Goal: Transaction & Acquisition: Purchase product/service

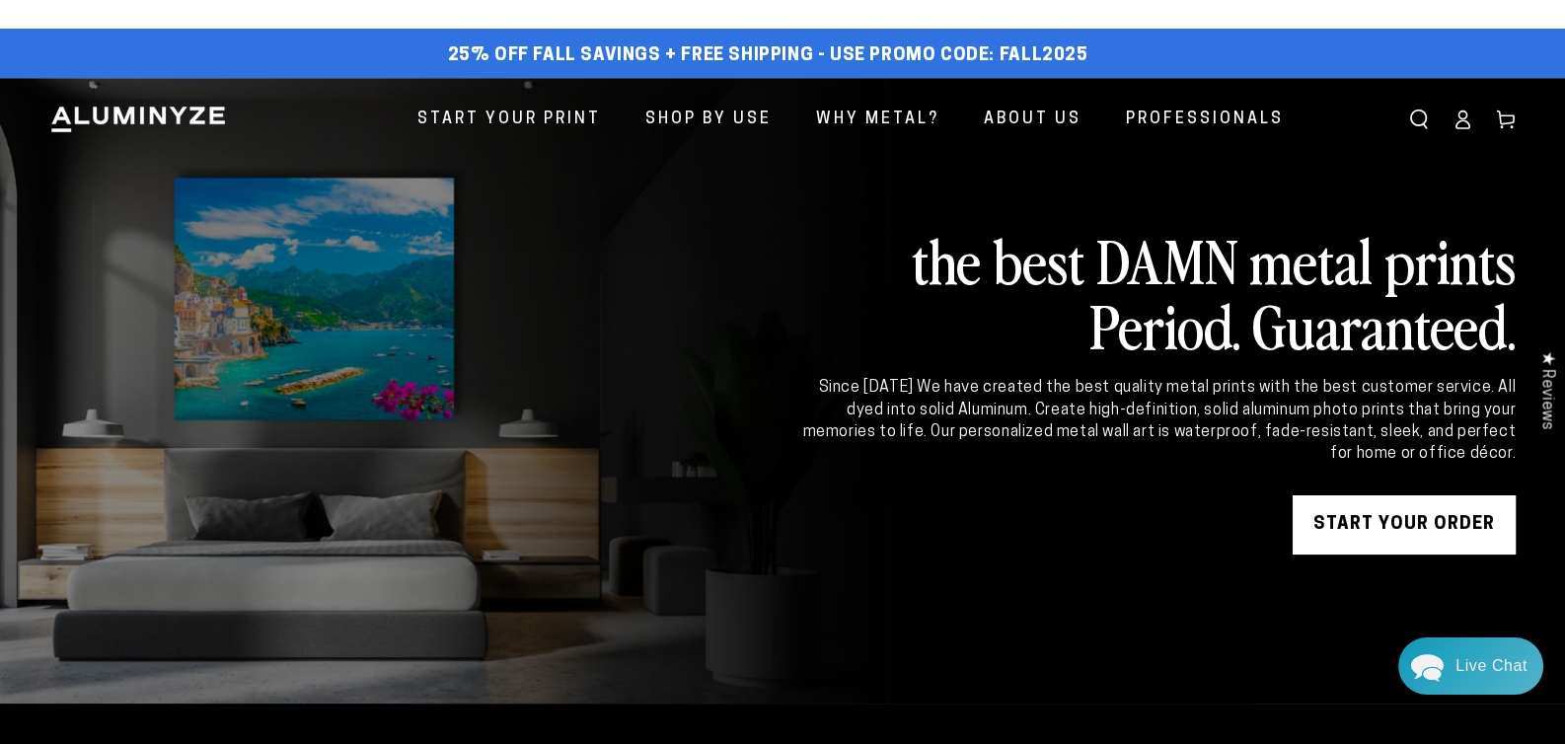
click at [1457, 122] on icon at bounding box center [1463, 120] width 20 height 20
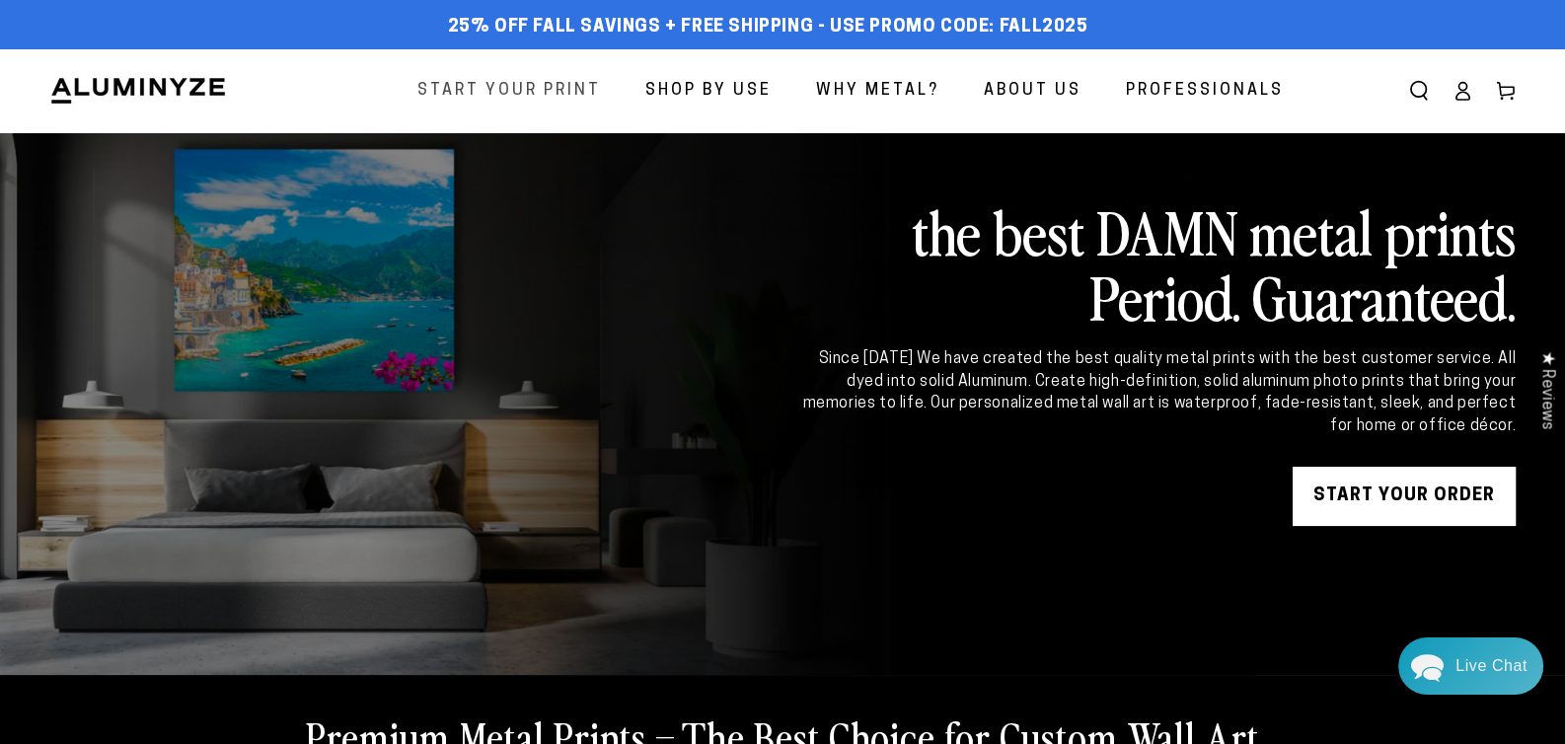
click at [532, 88] on span "Start Your Print" at bounding box center [510, 91] width 184 height 29
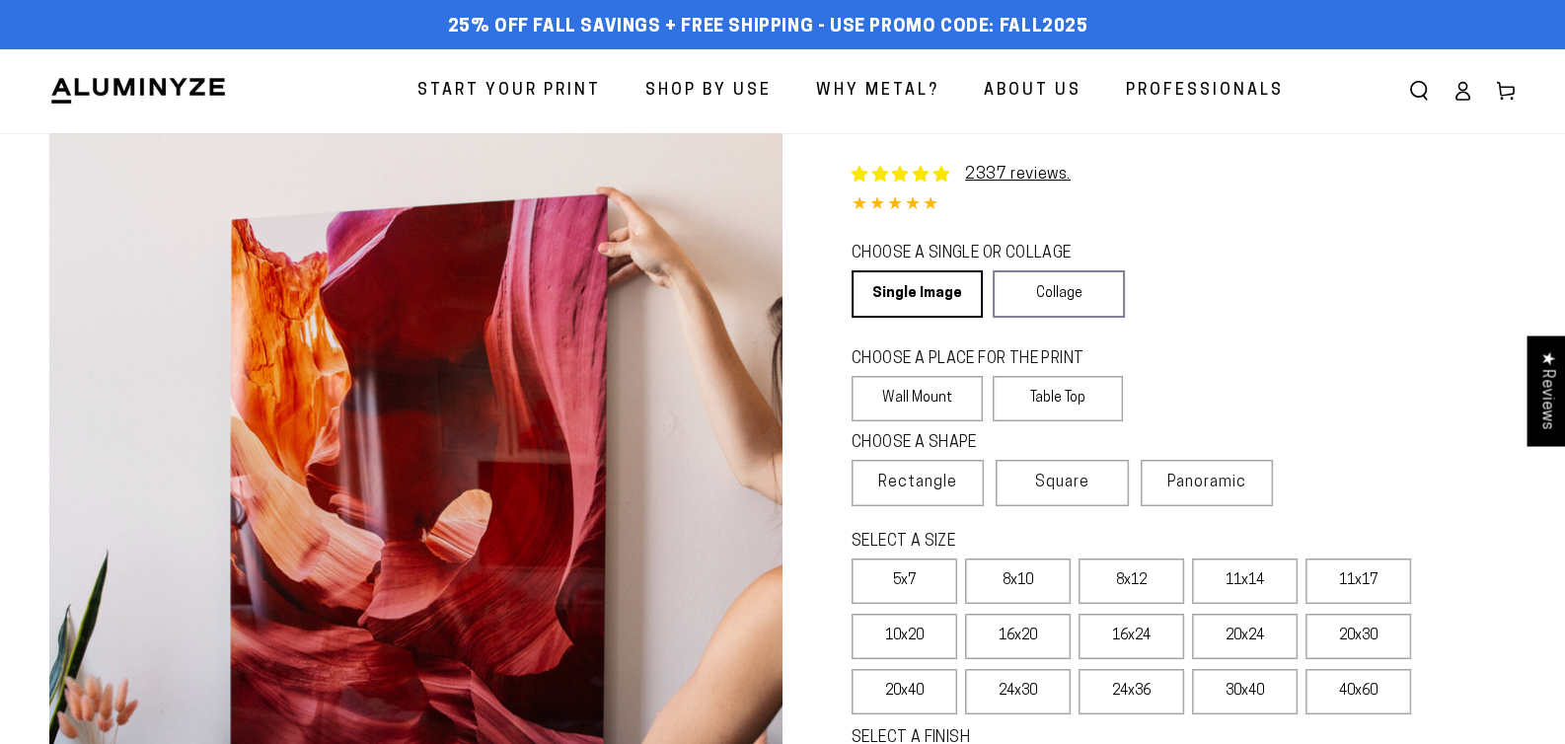
select select "**********"
click at [922, 287] on link "Single Image" at bounding box center [916, 293] width 128 height 47
click at [917, 297] on link "Single Image" at bounding box center [916, 293] width 128 height 47
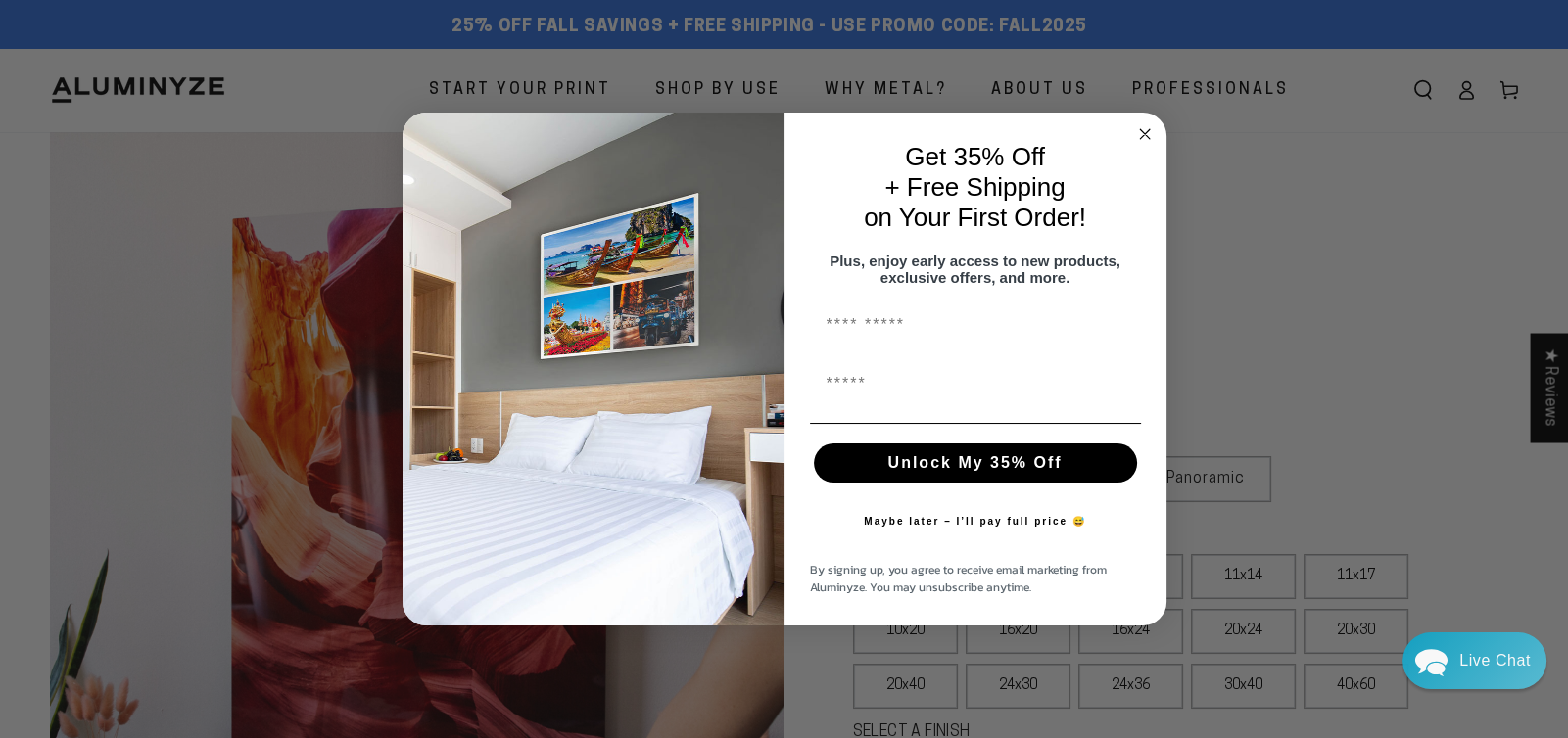
click at [915, 396] on input "First Name" at bounding box center [976, 383] width 331 height 39
drag, startPoint x: 1140, startPoint y: 121, endPoint x: 1130, endPoint y: 151, distance: 31.6
click at [1140, 129] on icon "Close dialog" at bounding box center [1145, 134] width 10 height 10
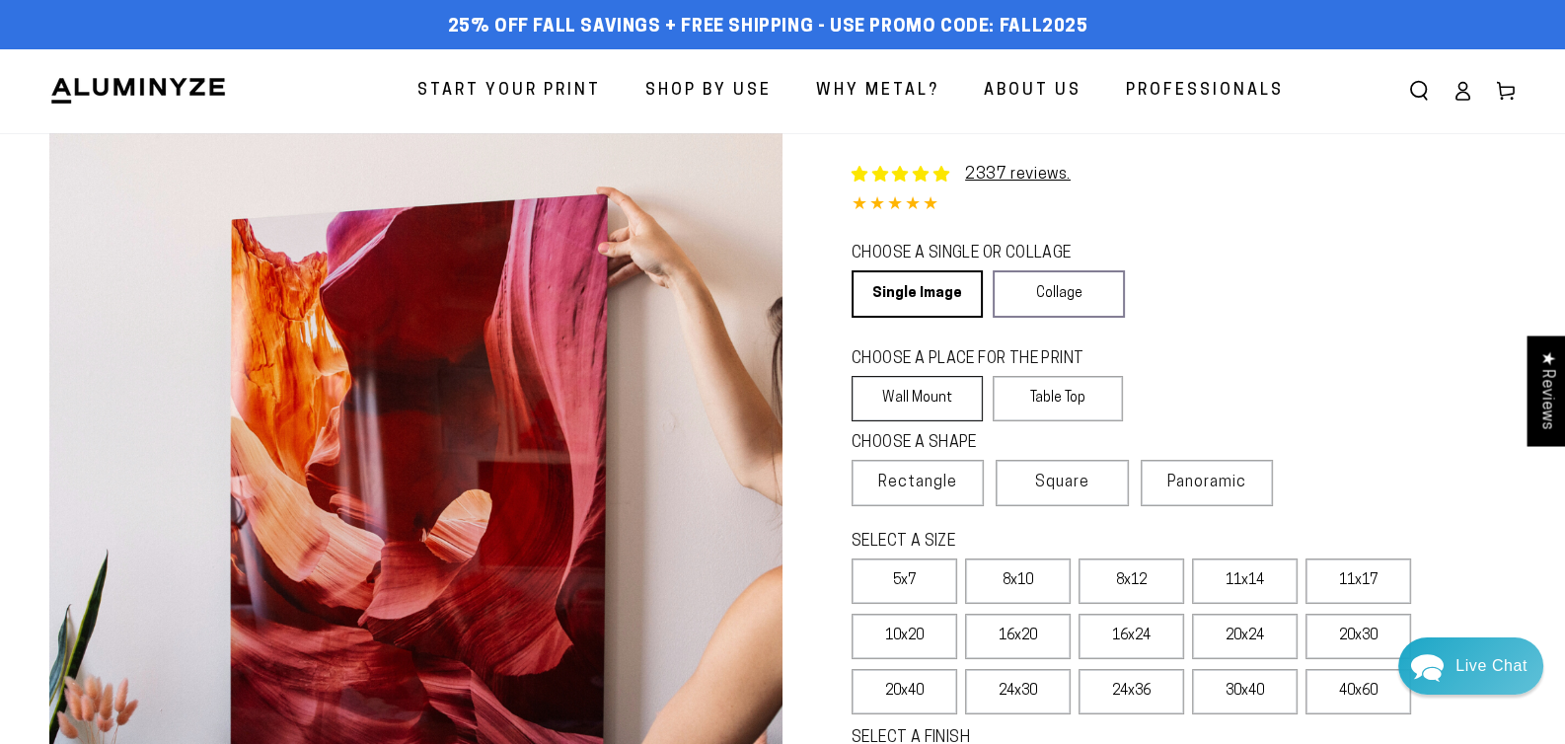
click at [912, 391] on label "Wall Mount" at bounding box center [917, 398] width 131 height 45
click at [939, 483] on span "Rectangle" at bounding box center [917, 483] width 79 height 24
click at [1129, 578] on label "8x12" at bounding box center [1132, 581] width 106 height 45
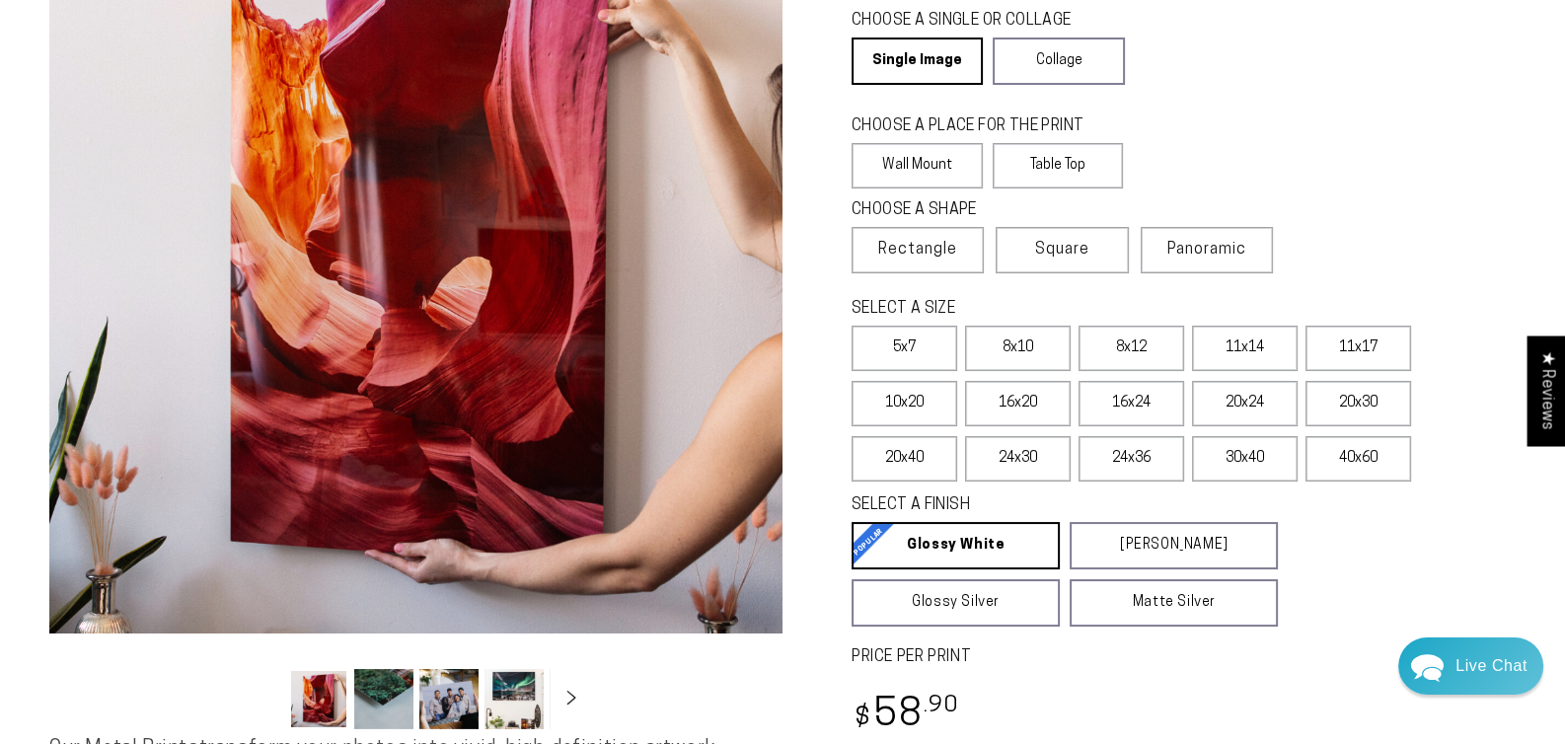
scroll to position [263, 0]
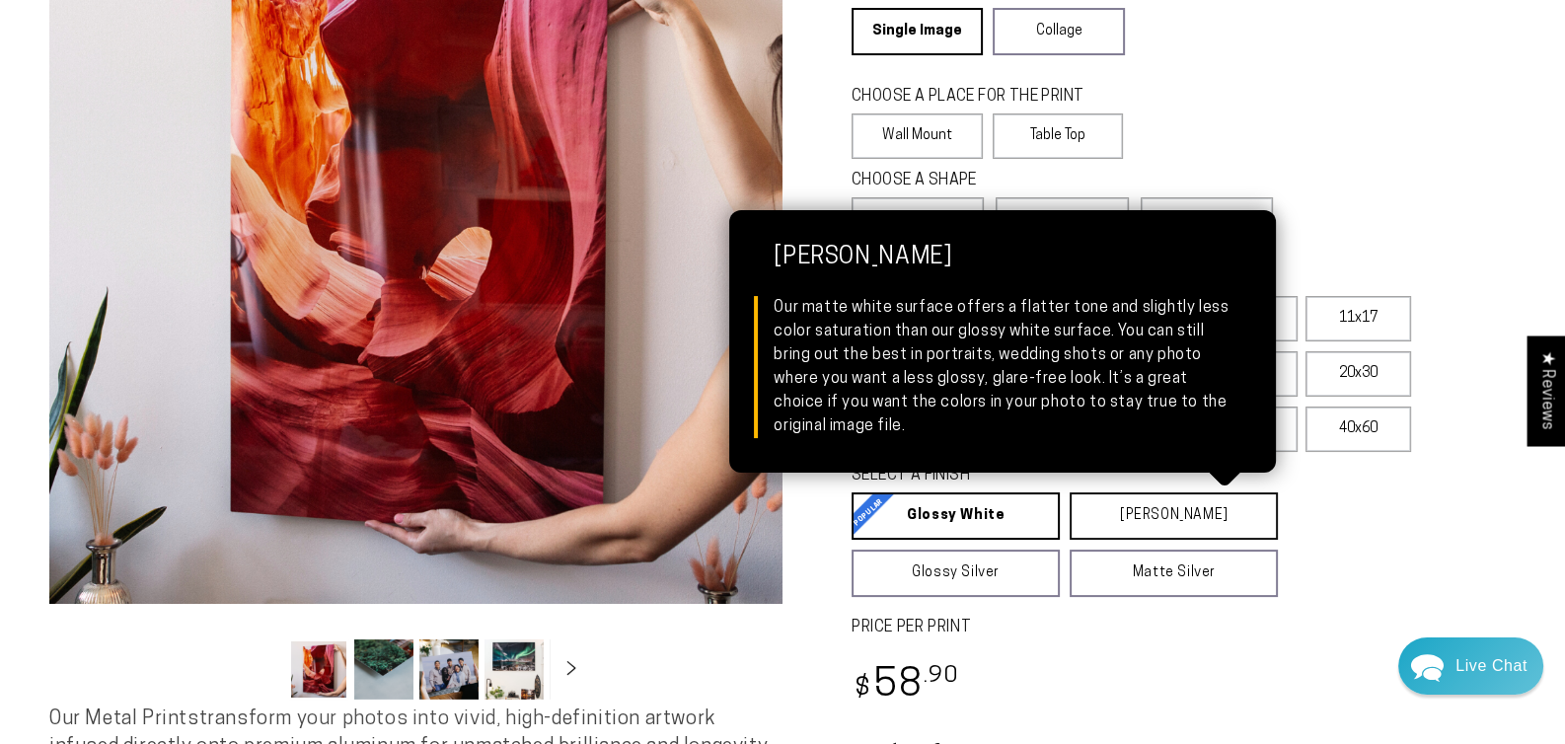
click at [1178, 512] on link "Matte White Matte White Our matte white surface offers a flatter tone and sligh…" at bounding box center [1174, 516] width 208 height 47
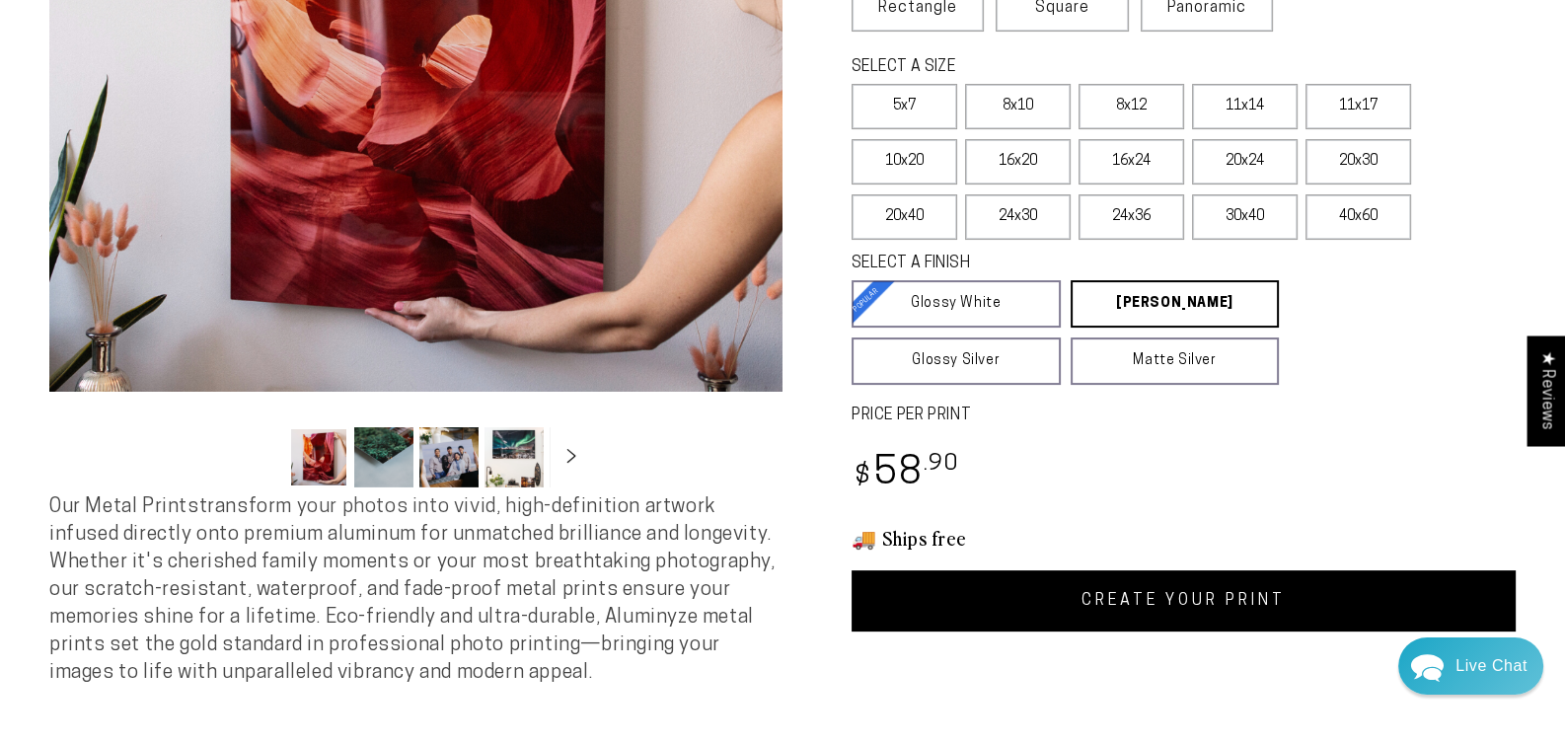
scroll to position [493, 0]
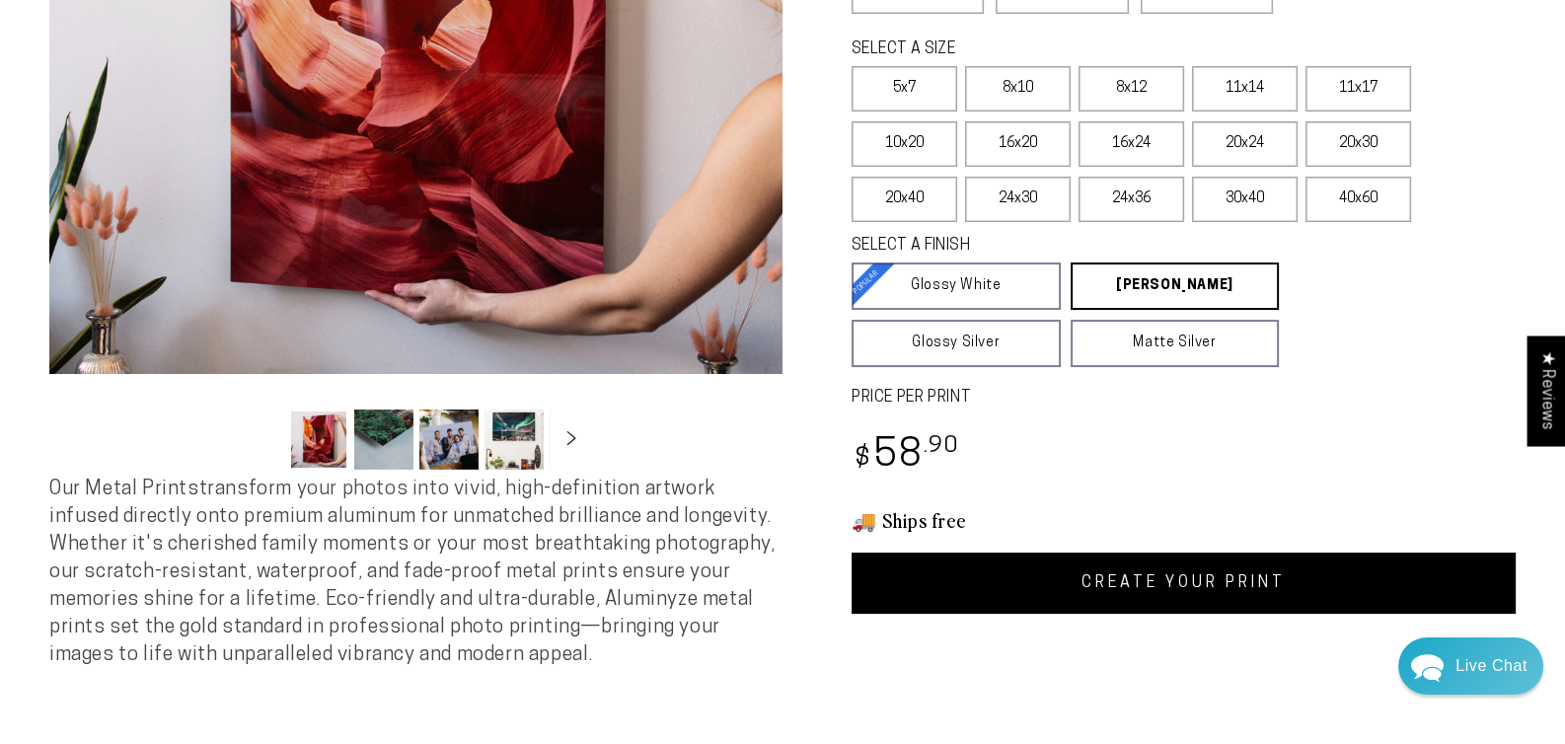
click at [1225, 571] on link "CREATE YOUR PRINT" at bounding box center [1184, 583] width 664 height 61
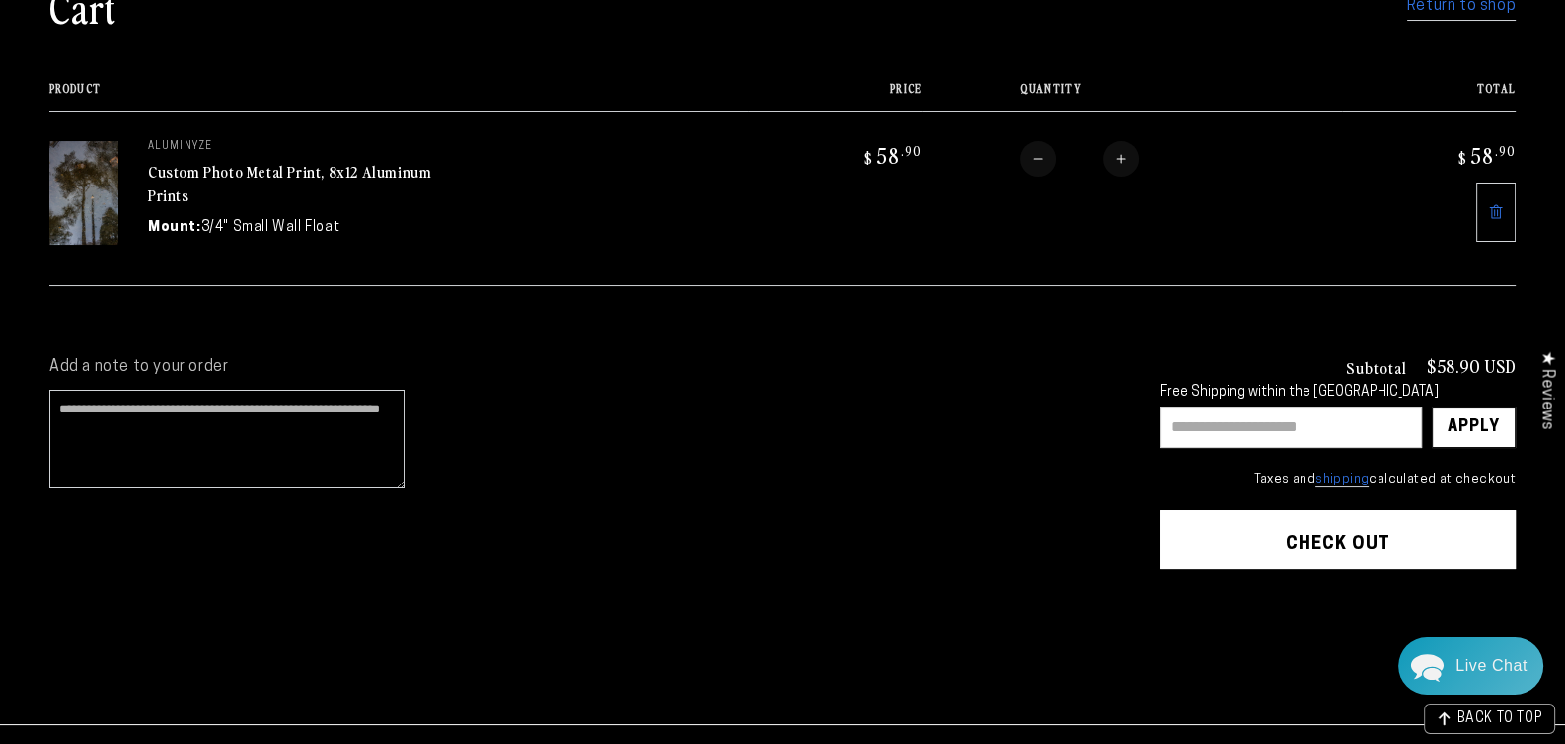
scroll to position [263, 0]
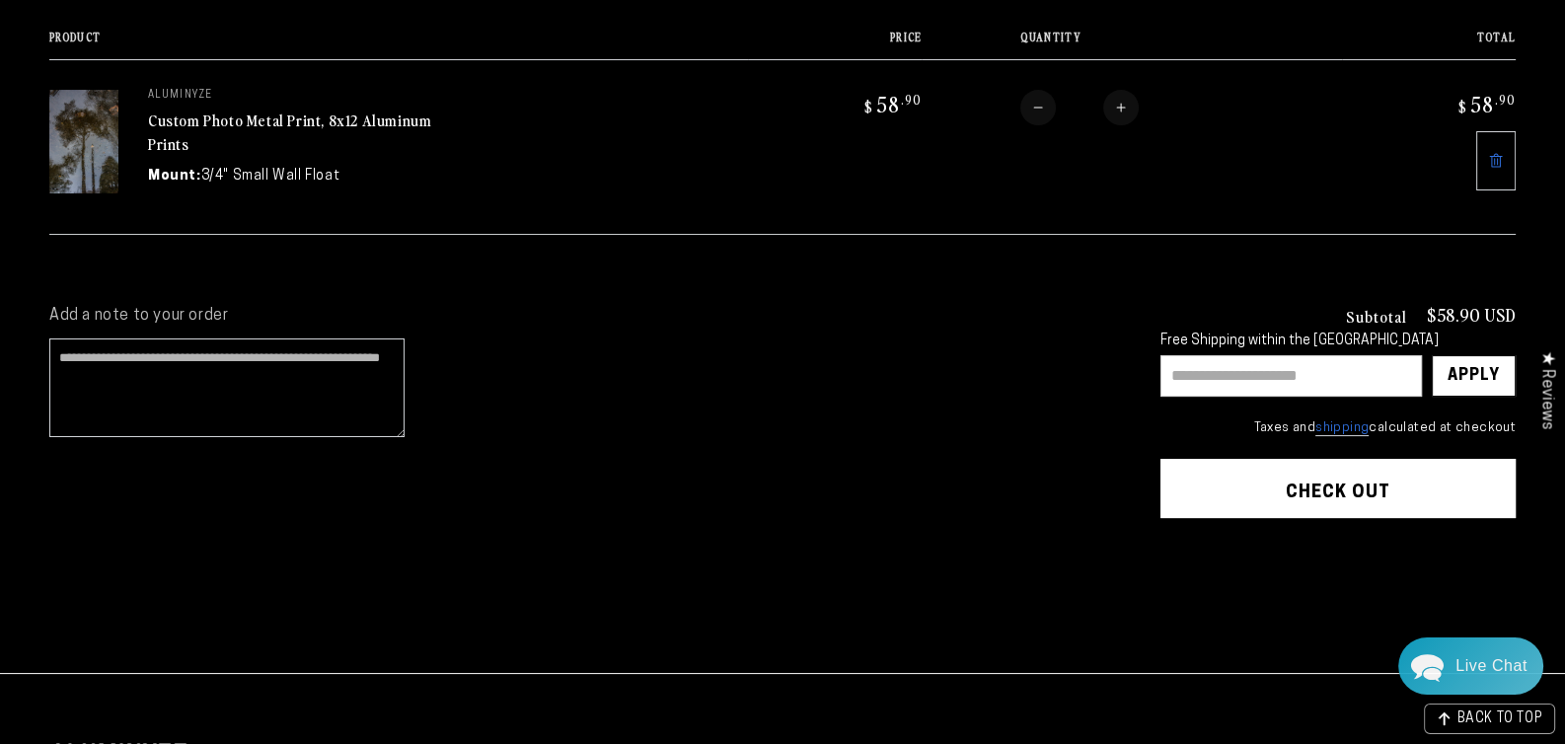
click at [1336, 482] on button "Check out" at bounding box center [1338, 488] width 355 height 59
